Goal: Find specific page/section: Find specific page/section

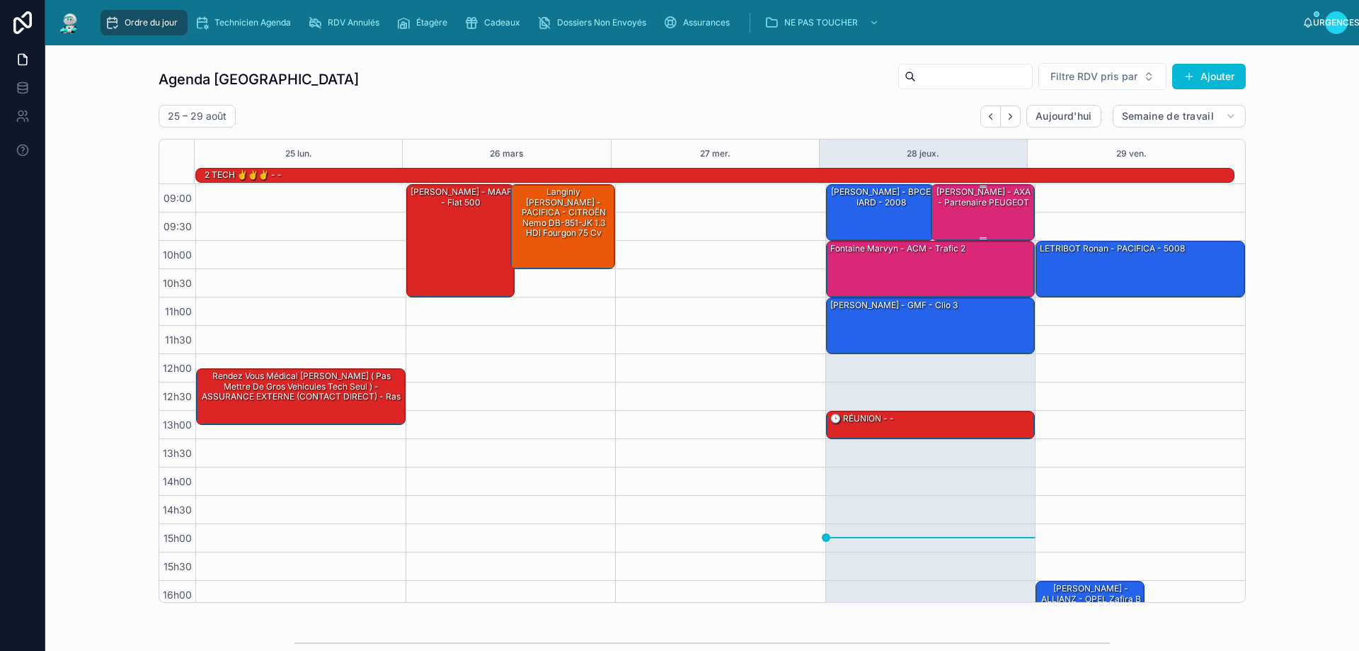
click at [964, 215] on div "[PERSON_NAME] - AXA - Partenaire PEUGEOT" at bounding box center [984, 212] width 101 height 54
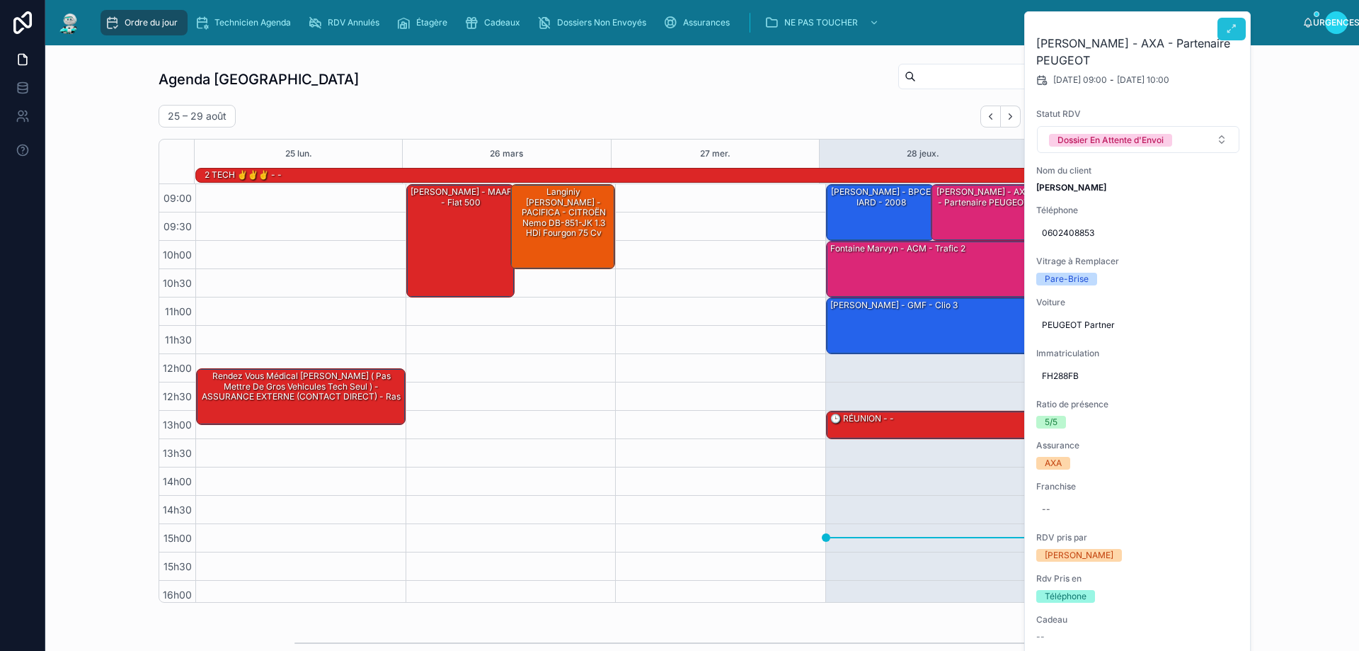
click at [1231, 30] on icon at bounding box center [1231, 28] width 11 height 11
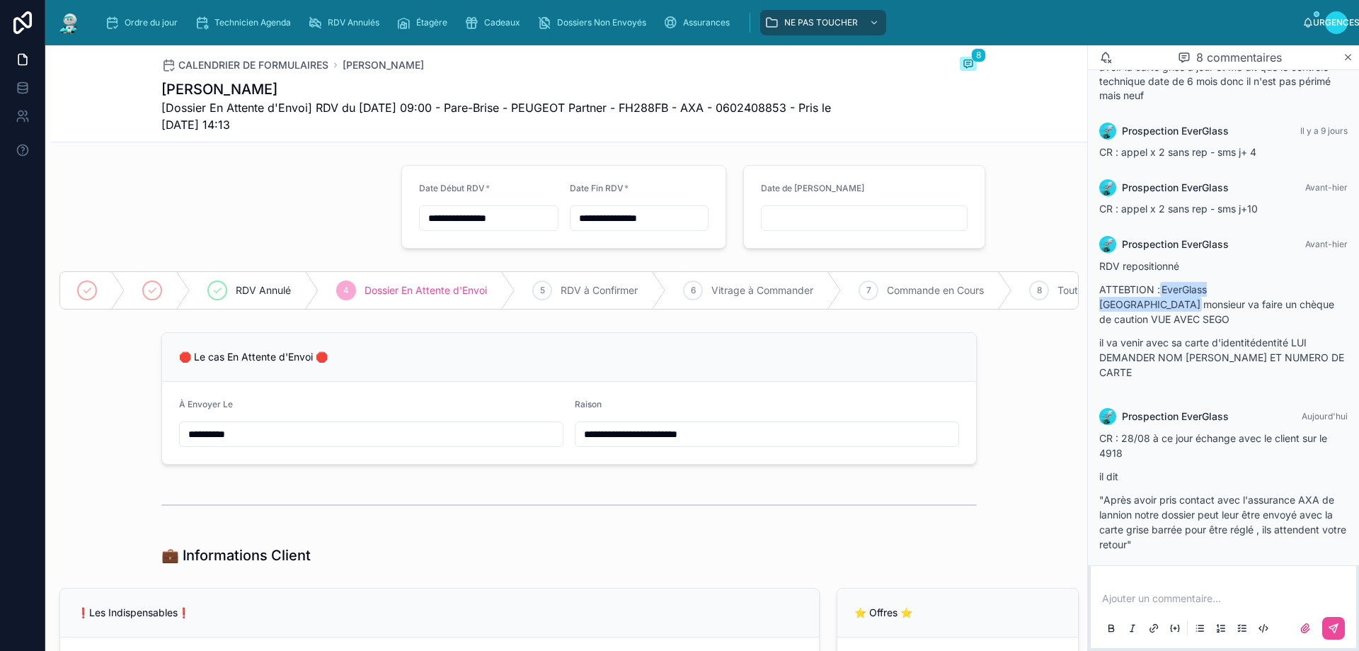
click at [196, 197] on div at bounding box center [222, 206] width 342 height 95
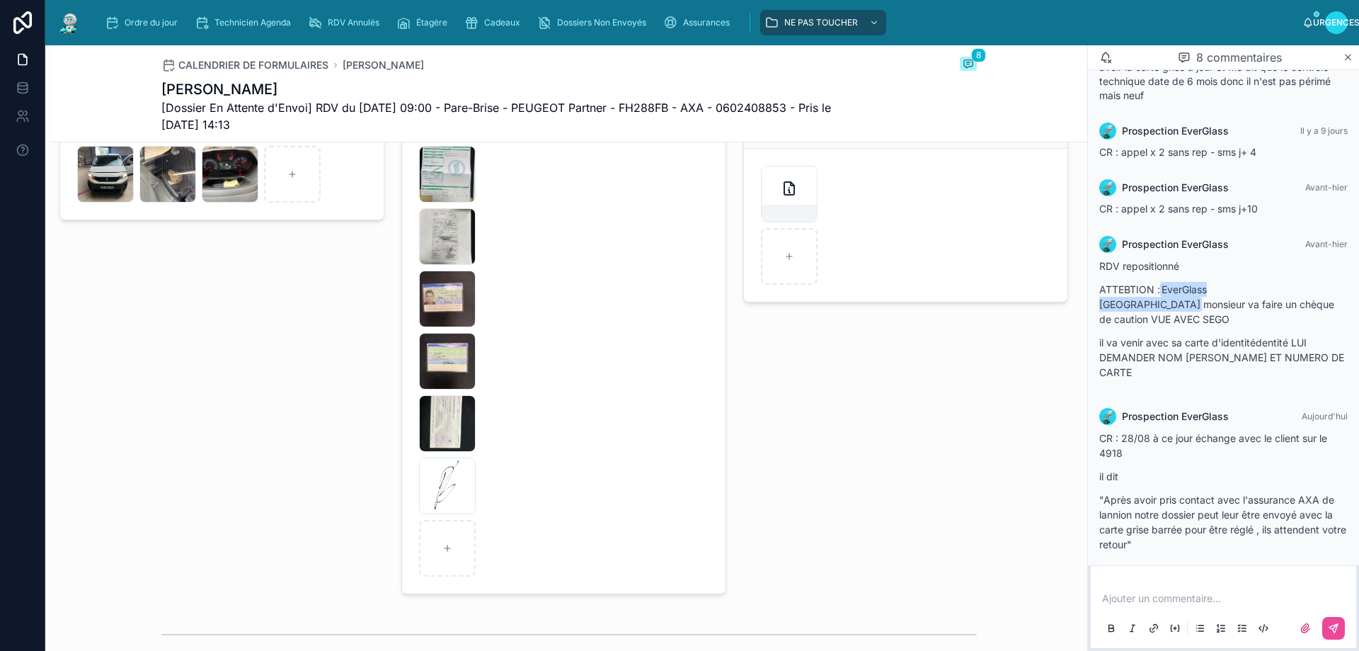
scroll to position [2124, 0]
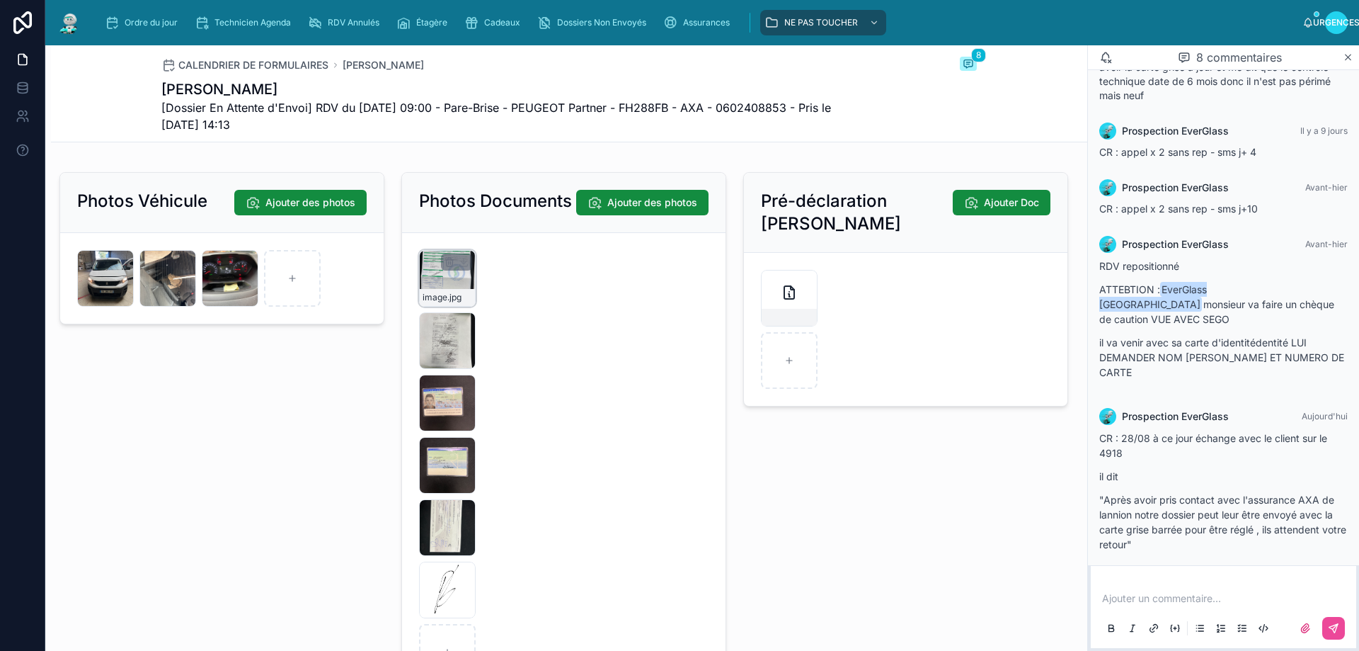
click at [433, 300] on div "image .jpg" at bounding box center [447, 278] width 57 height 57
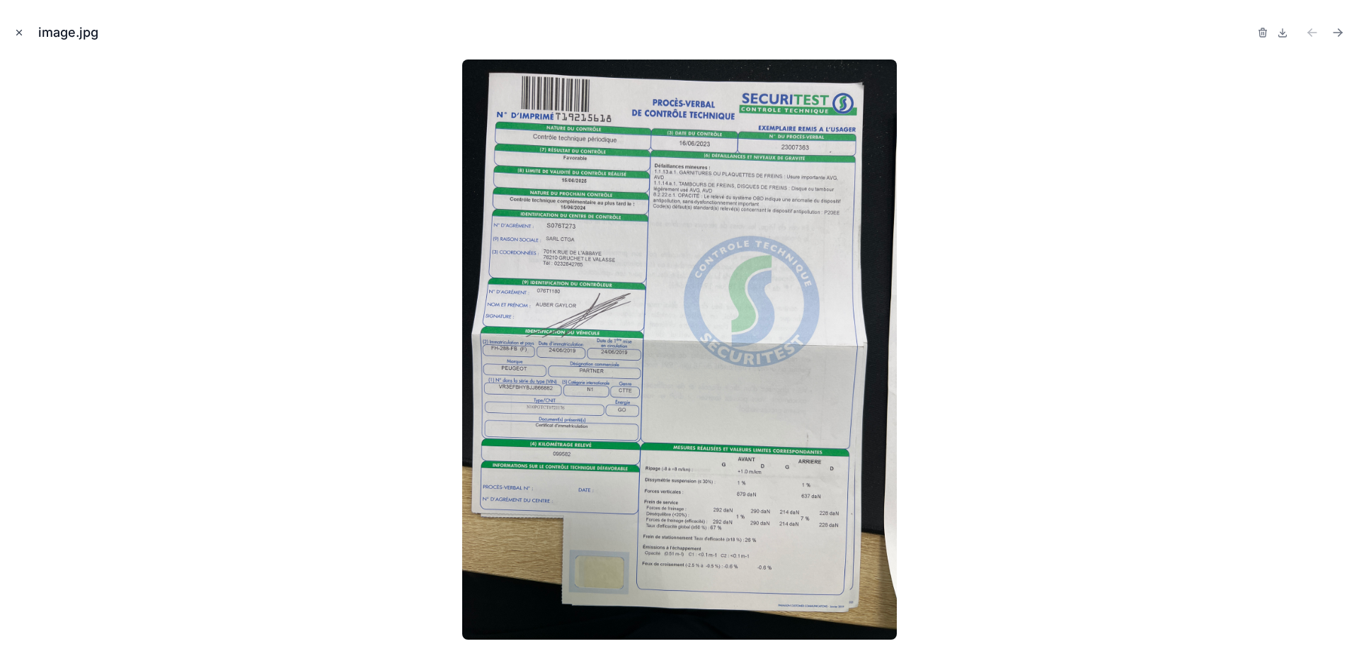
click at [18, 32] on icon "Fermer la fenêtre modale" at bounding box center [19, 32] width 5 height 5
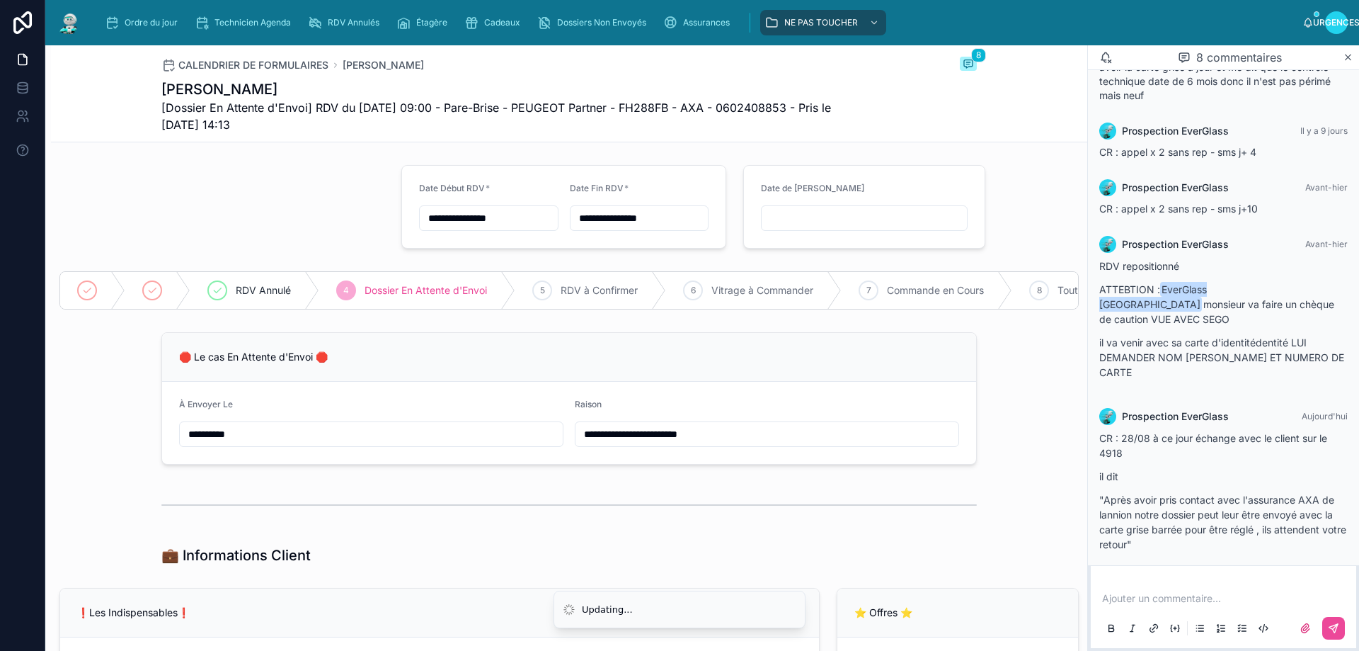
click at [337, 161] on div at bounding box center [222, 206] width 342 height 95
click at [136, 11] on div "Ordre du jour" at bounding box center [144, 22] width 79 height 23
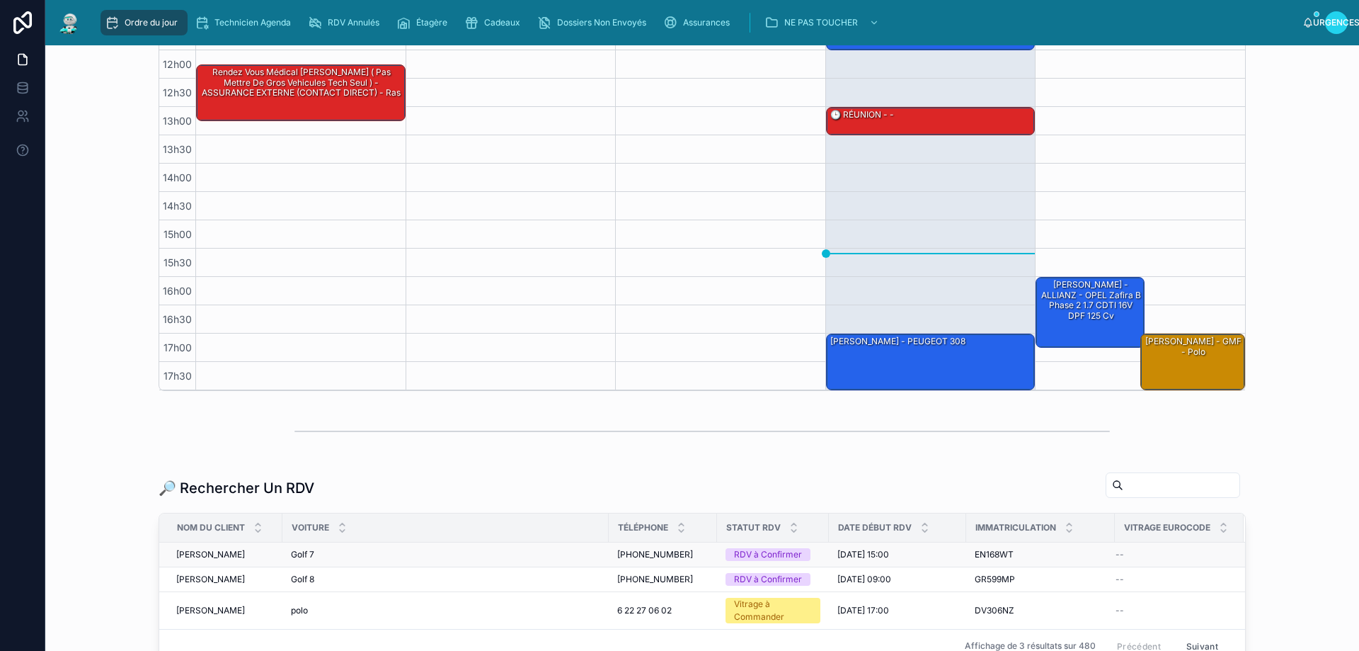
scroll to position [212, 0]
click at [1124, 488] on input "text" at bounding box center [1182, 484] width 116 height 20
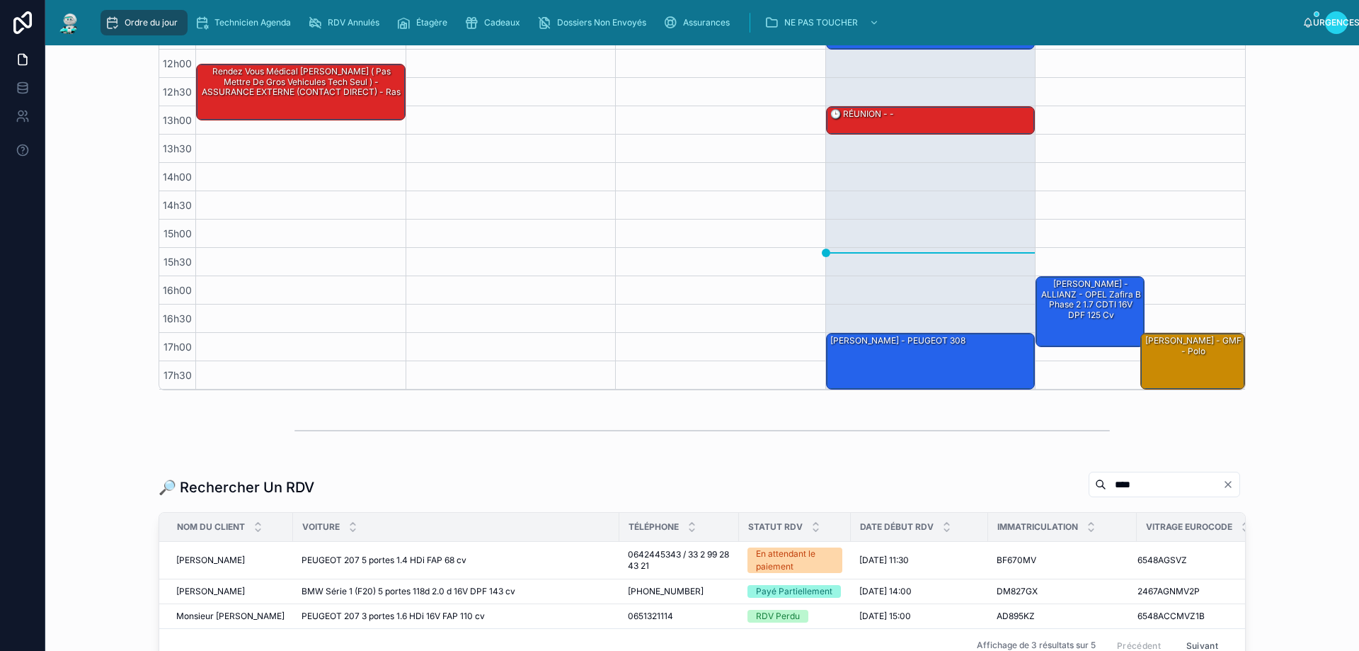
type input "****"
click at [658, 568] on span "0642445343 / 33 2 99 28 43 21" at bounding box center [679, 560] width 103 height 23
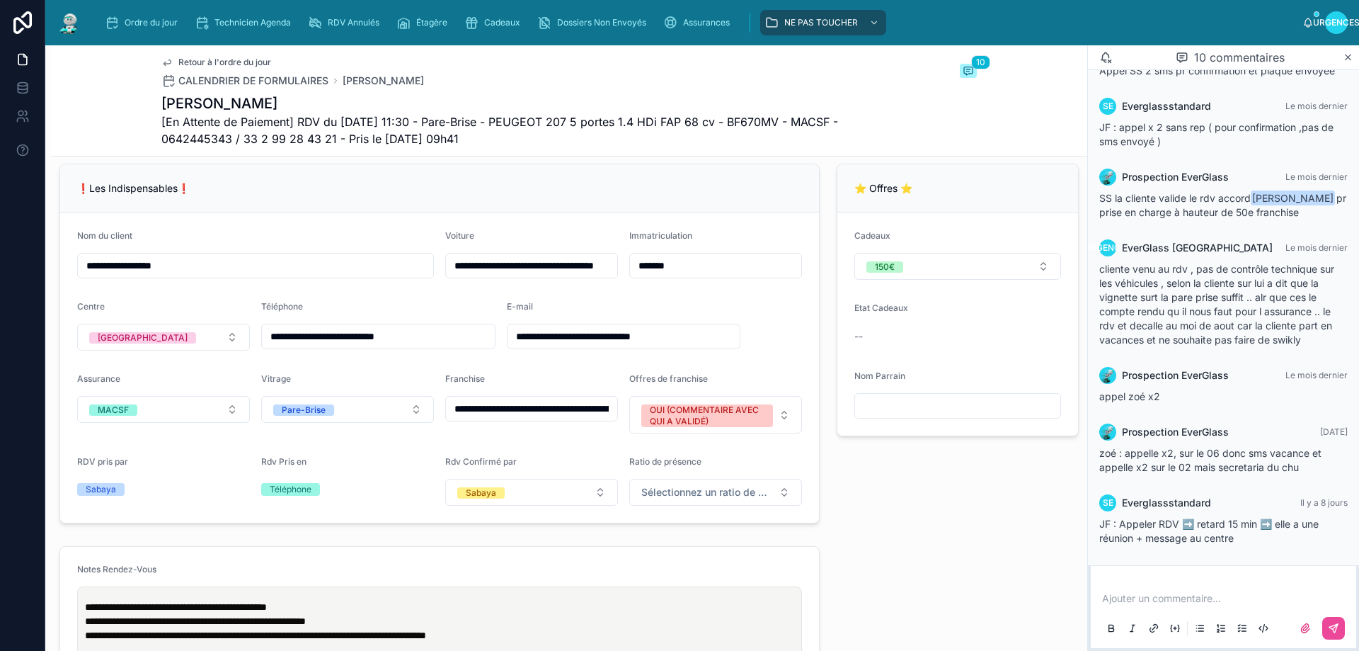
scroll to position [212, 0]
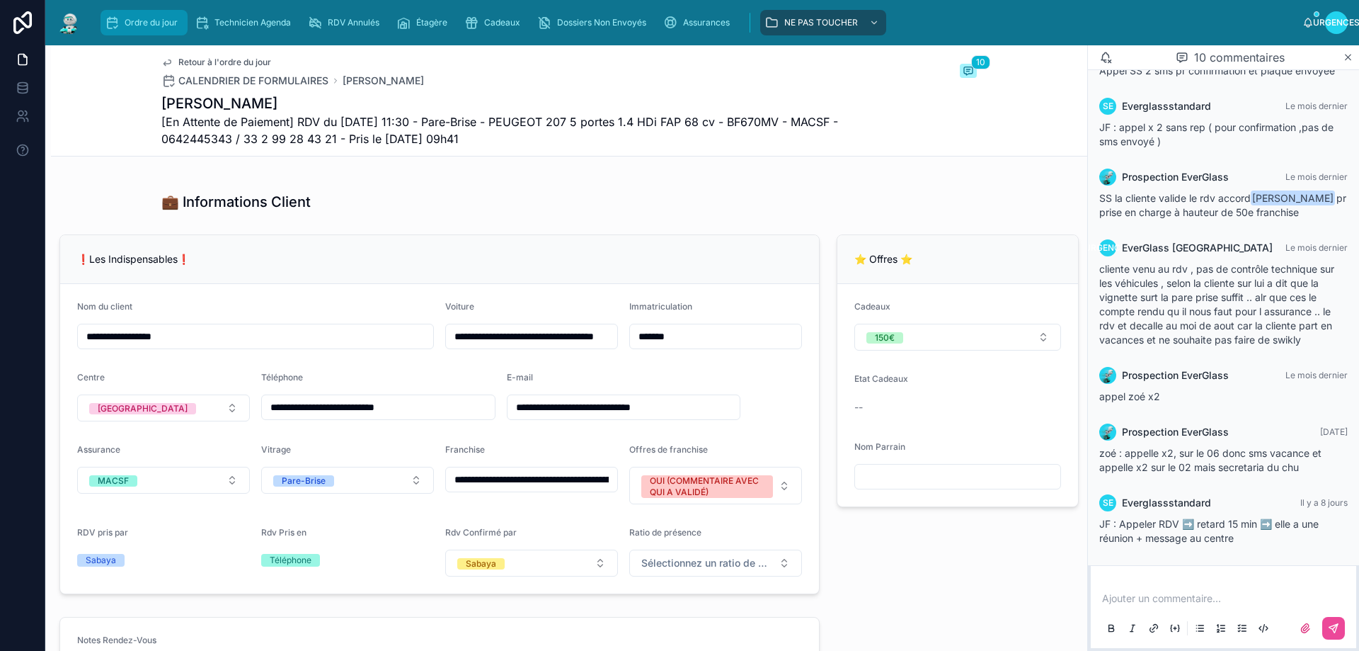
click at [161, 25] on font "Ordre du jour" at bounding box center [151, 22] width 53 height 11
